Goal: Information Seeking & Learning: Find specific fact

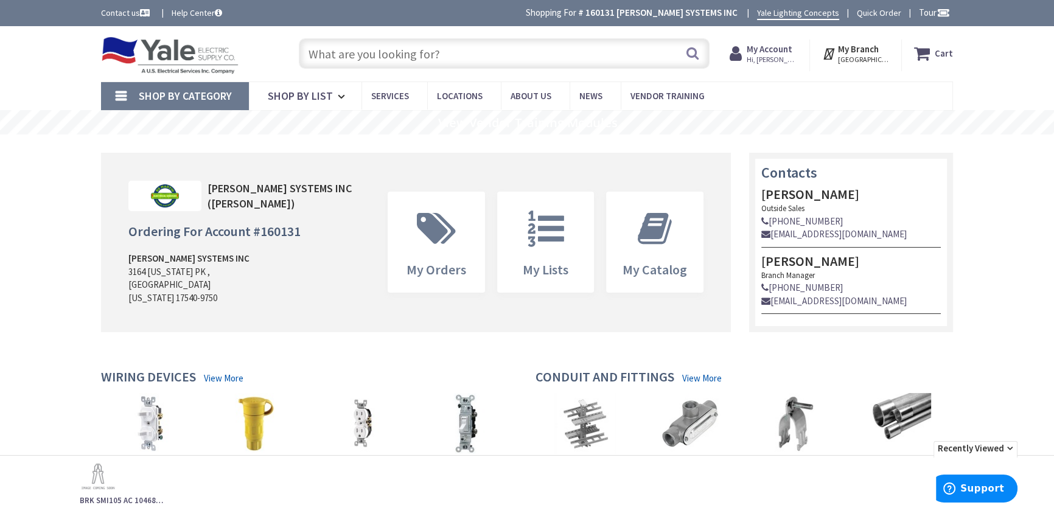
click at [357, 52] on input "text" at bounding box center [504, 53] width 411 height 30
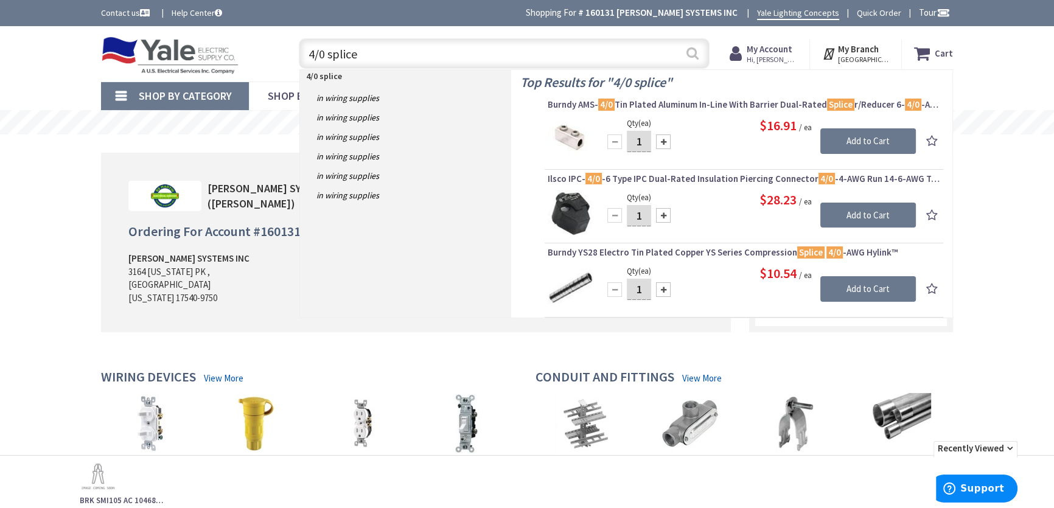
type input "4/0 splice"
click at [691, 53] on button "Search" at bounding box center [693, 53] width 16 height 27
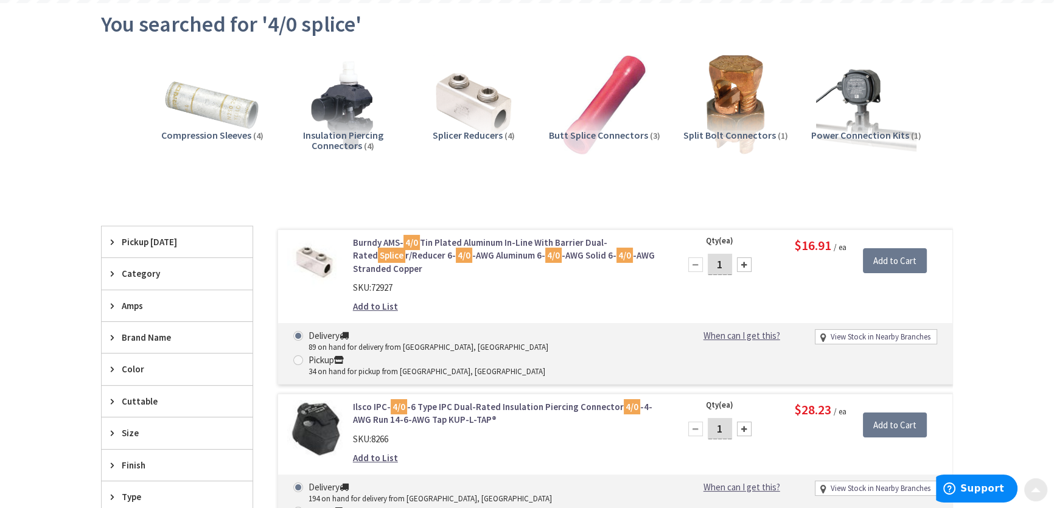
scroll to position [139, 0]
